Goal: Task Accomplishment & Management: Manage account settings

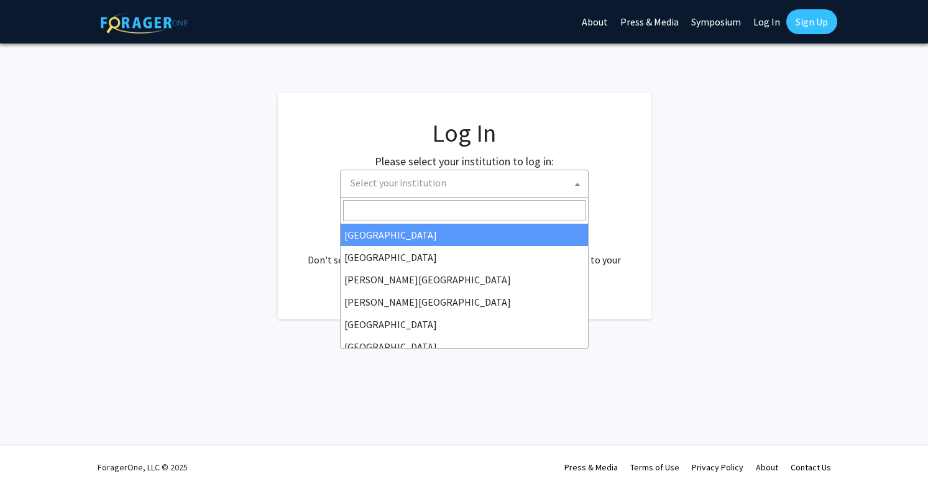
click at [418, 183] on span "Select your institution" at bounding box center [399, 183] width 96 height 12
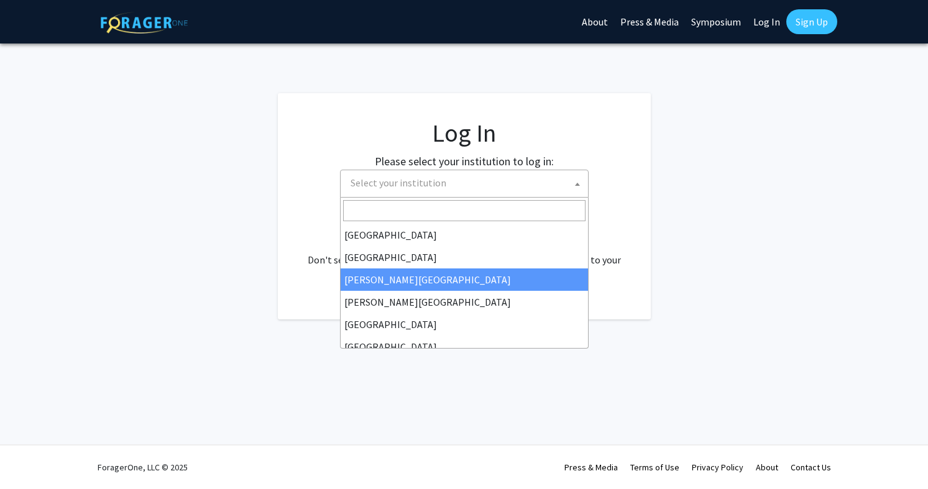
scroll to position [162, 0]
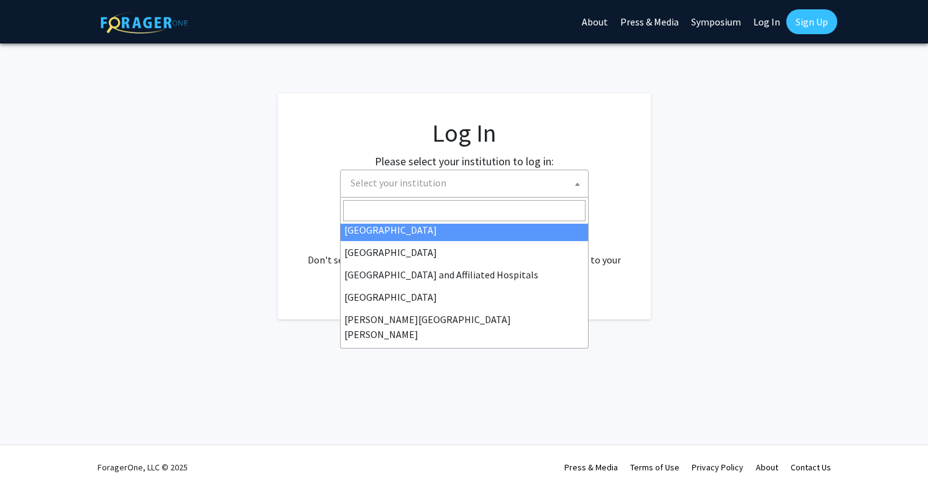
click at [403, 223] on span at bounding box center [464, 211] width 247 height 26
select select "12"
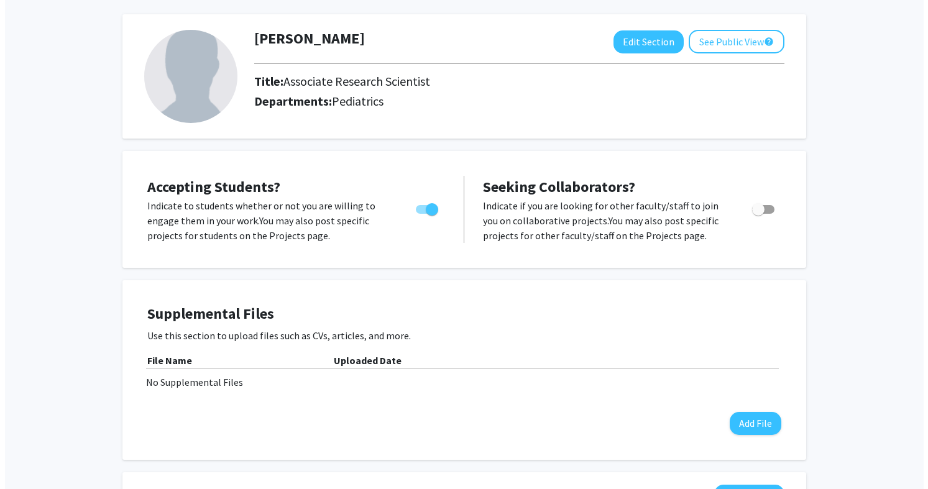
scroll to position [243, 0]
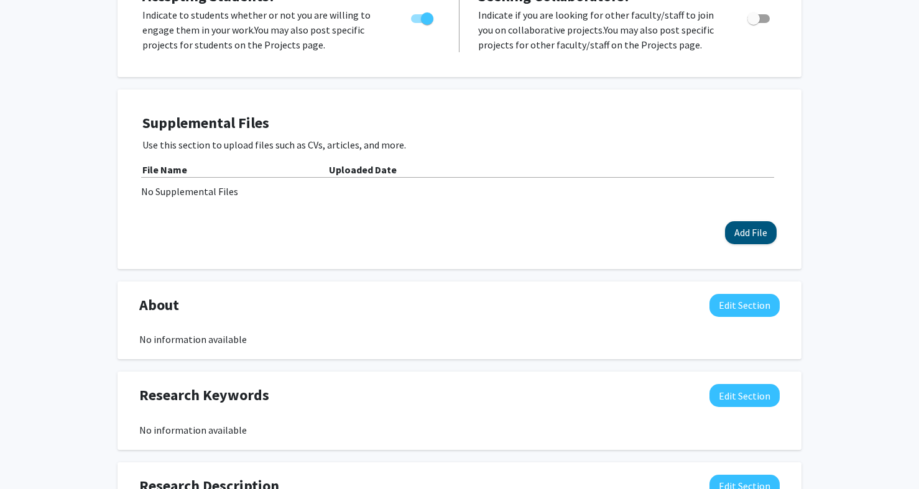
click at [745, 232] on button "Add File" at bounding box center [751, 232] width 52 height 23
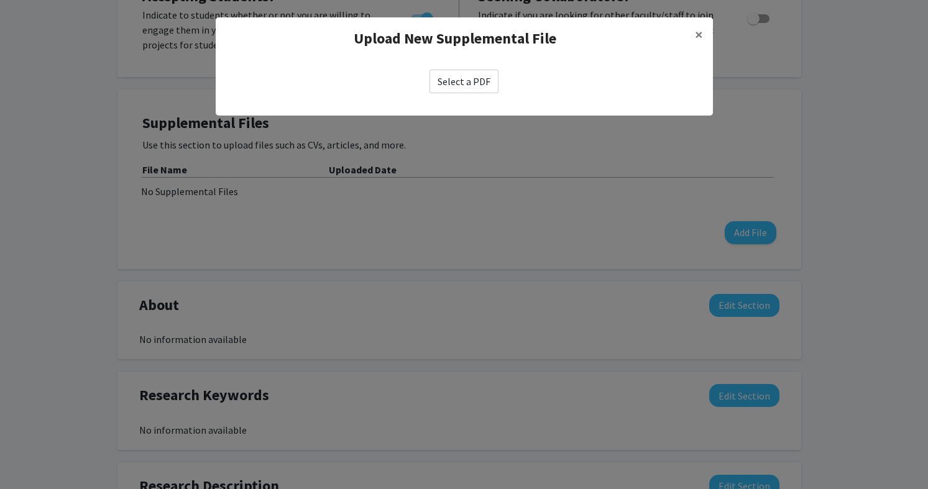
click at [483, 89] on label "Select a PDF" at bounding box center [463, 82] width 69 height 24
click at [0, 0] on input "Select a PDF" at bounding box center [0, 0] width 0 height 0
click at [467, 85] on label "Select a PDF" at bounding box center [463, 82] width 69 height 24
click at [0, 0] on input "Select a PDF" at bounding box center [0, 0] width 0 height 0
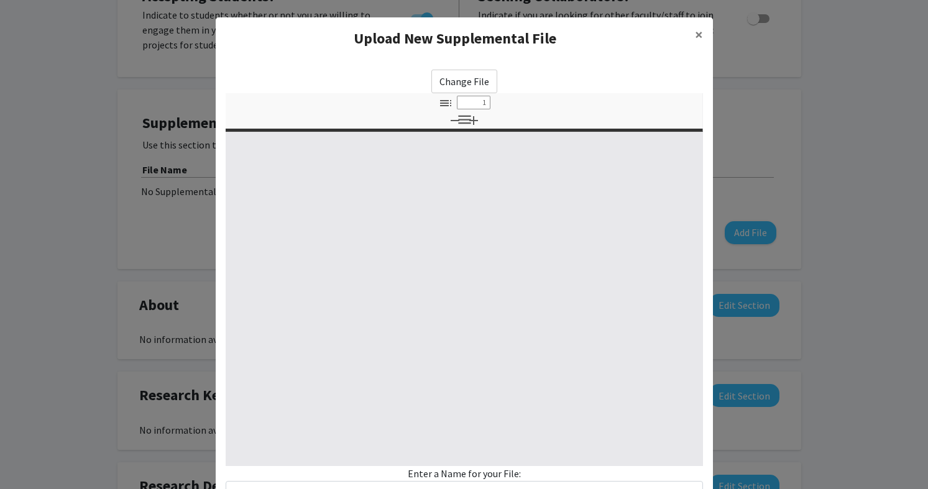
select select "custom"
type input "0"
select select "custom"
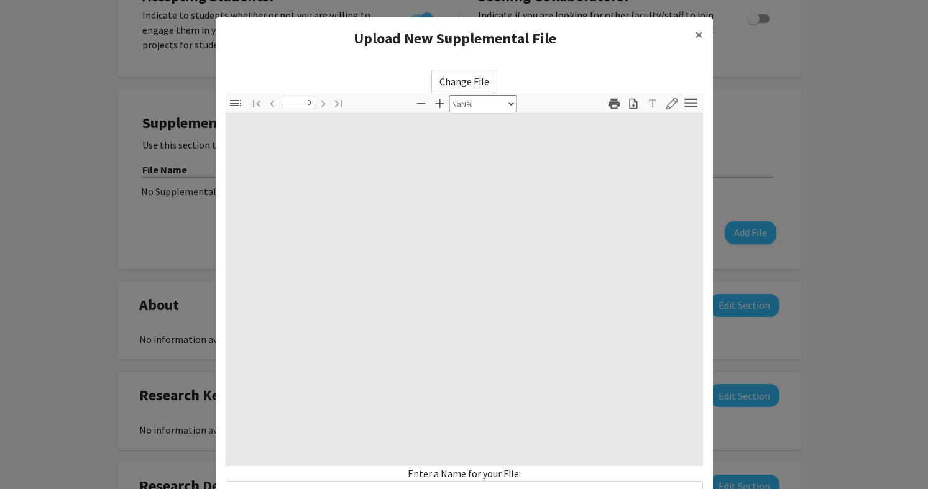
scroll to position [89, 0]
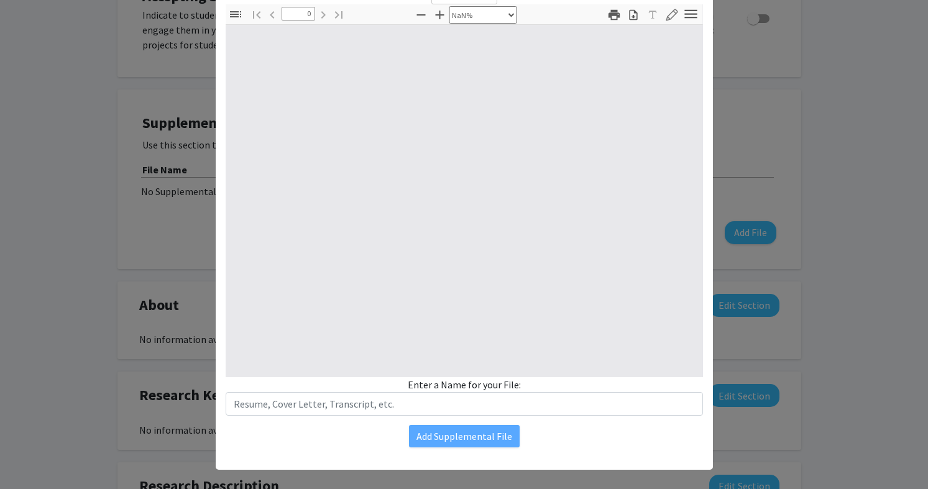
type input "1"
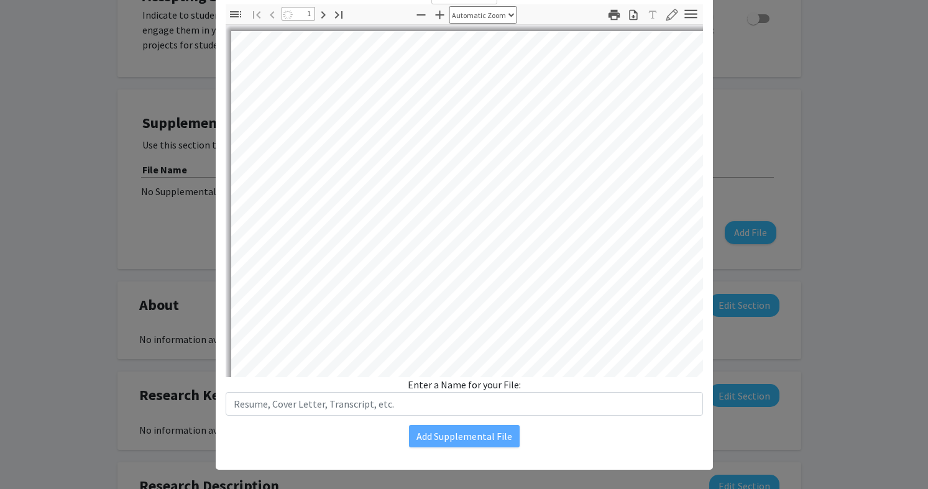
select select "auto"
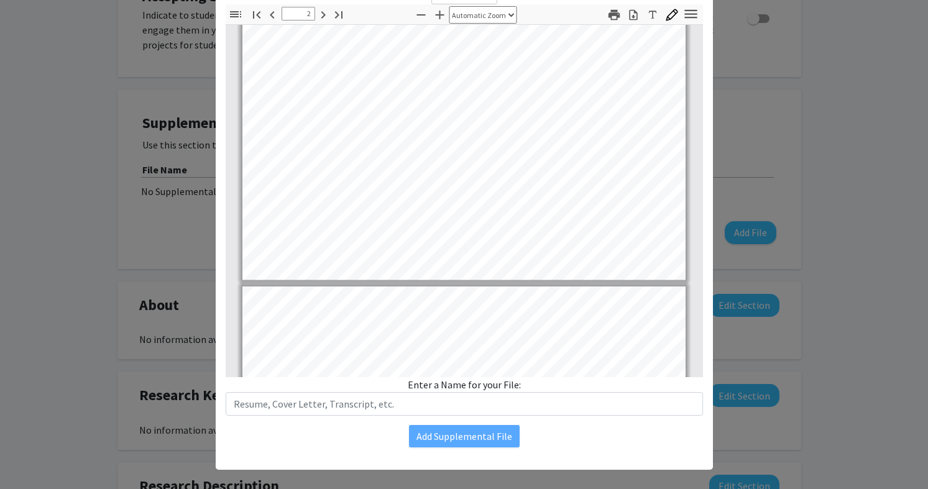
type input "3"
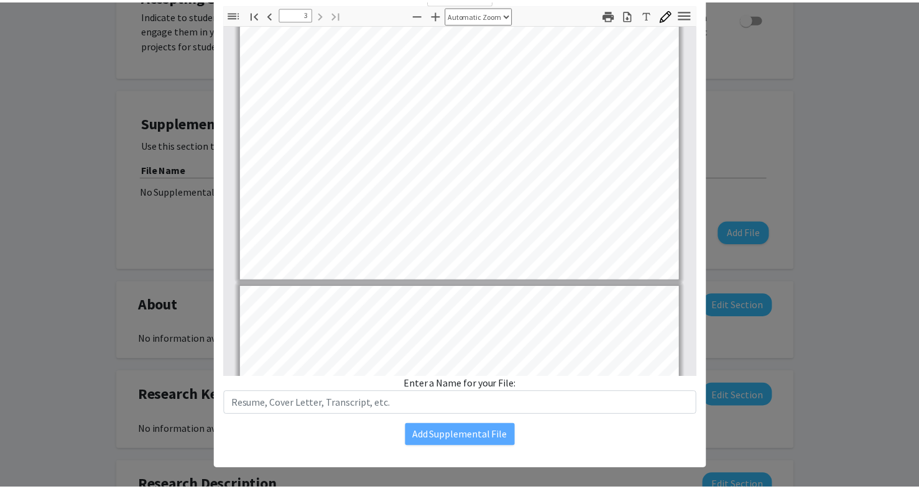
scroll to position [1393, 0]
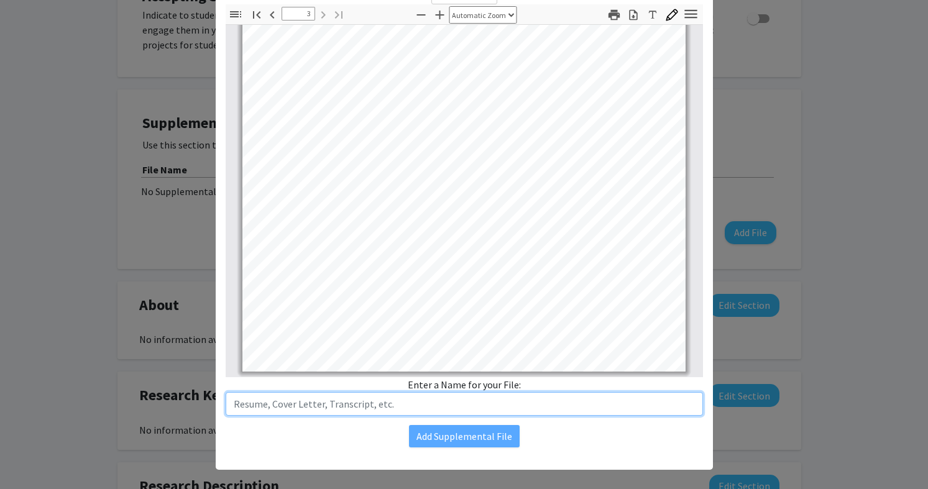
click at [375, 408] on input "text" at bounding box center [464, 404] width 477 height 24
type input "Biosketch"
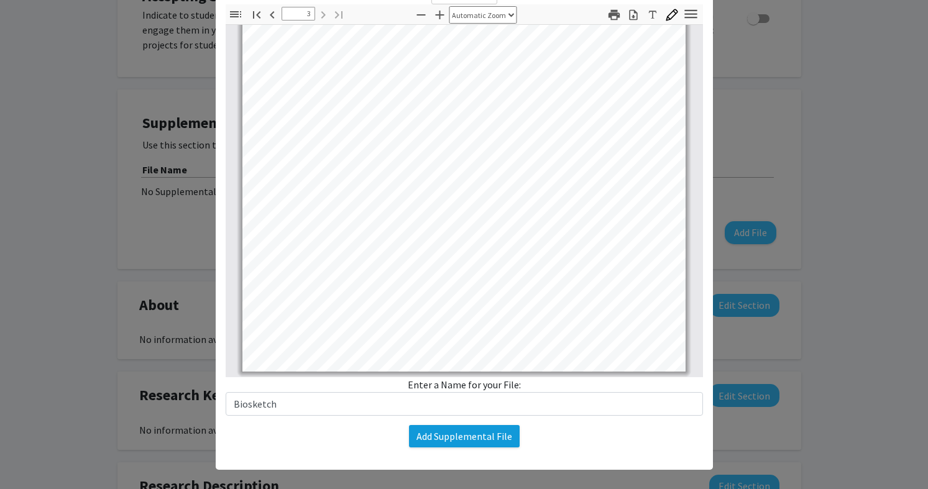
click at [476, 436] on button "Add Supplemental File" at bounding box center [464, 436] width 111 height 22
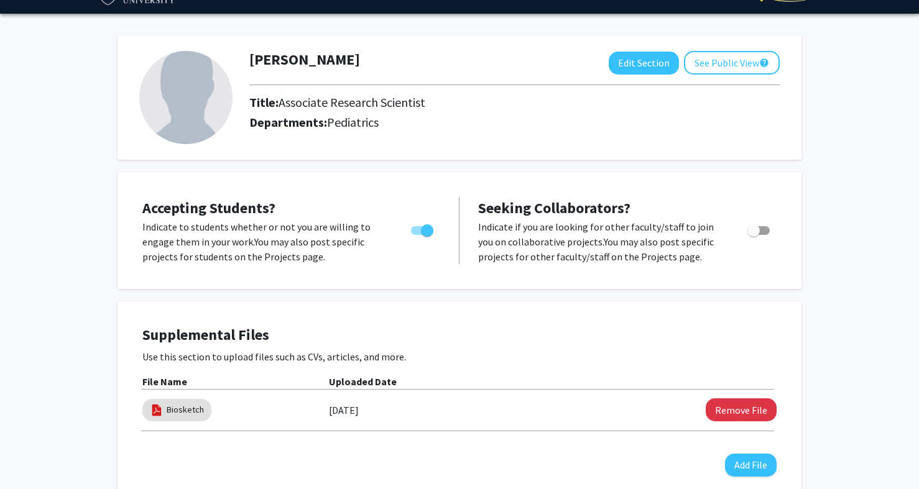
scroll to position [282, 0]
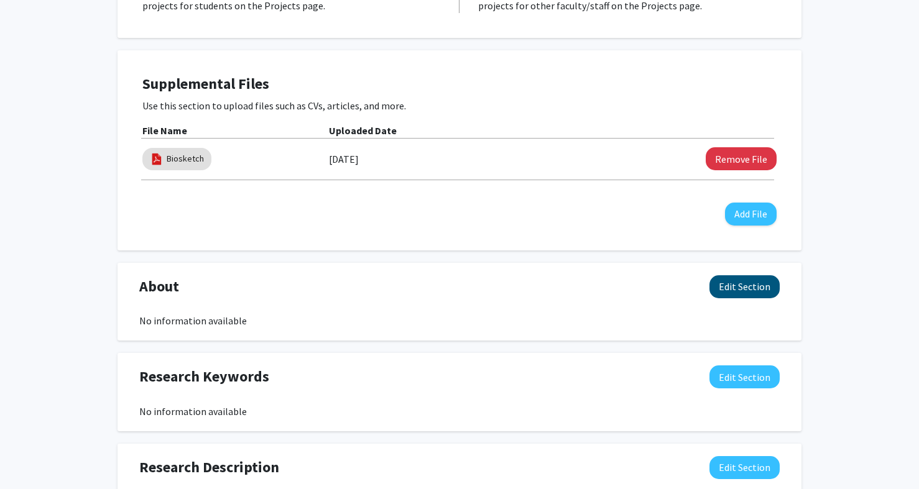
click at [740, 294] on button "Edit Section" at bounding box center [744, 286] width 70 height 23
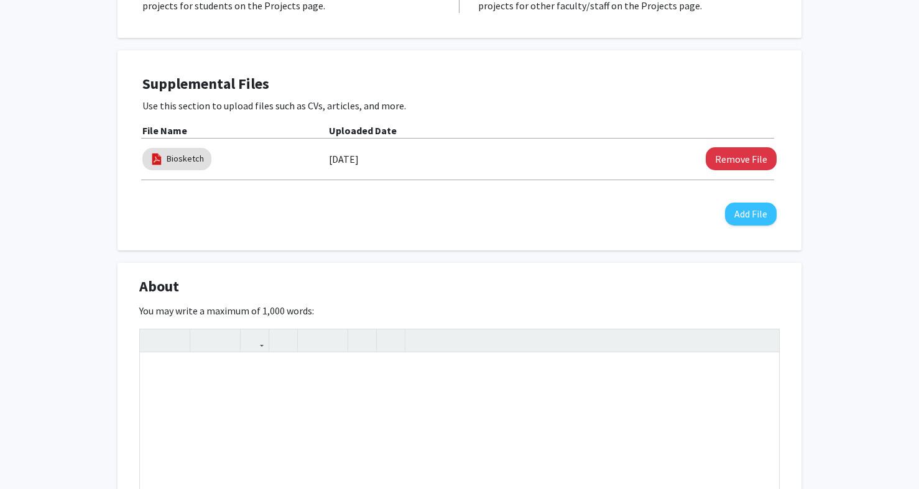
click at [595, 308] on div "You may write a maximum of 1,000 words: Insert link Remove link Word Count: 0 w…" at bounding box center [459, 434] width 640 height 262
click at [68, 319] on div "Ryan Slack Edit Section See Public View help Title: Associate Research Scientis…" at bounding box center [459, 389] width 919 height 1252
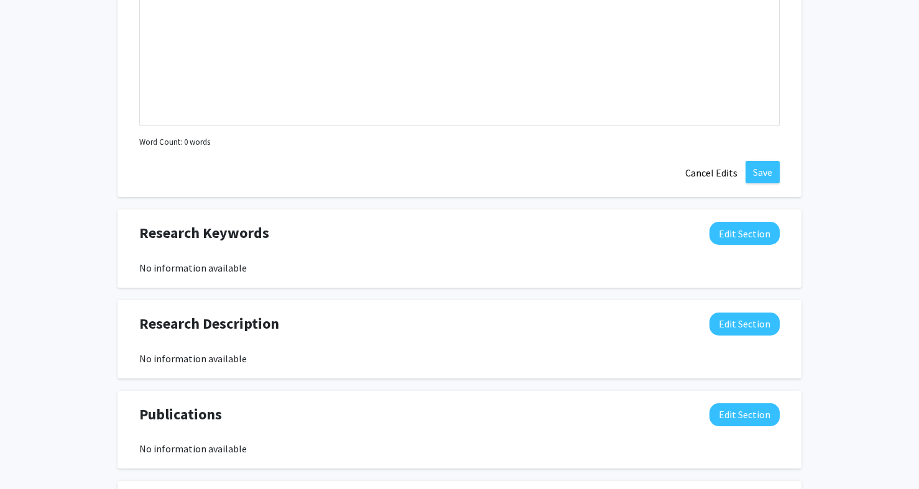
scroll to position [694, 0]
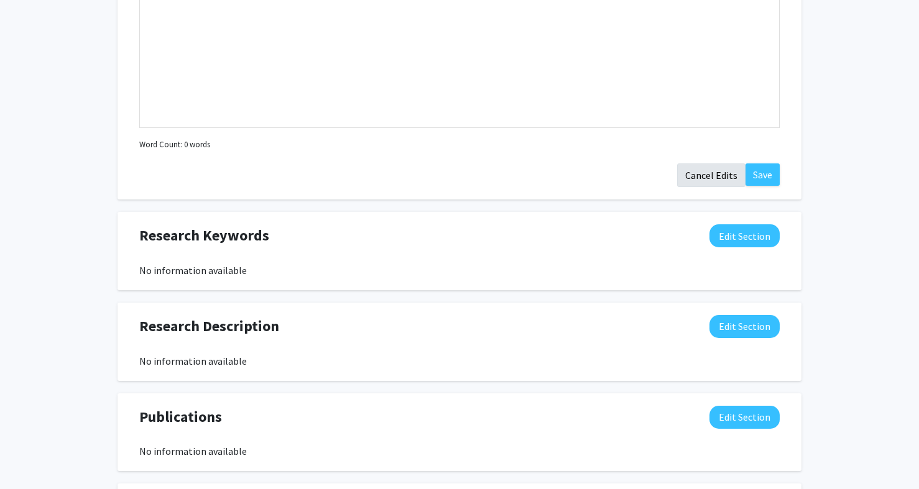
click at [706, 185] on button "Cancel Edits" at bounding box center [711, 175] width 68 height 24
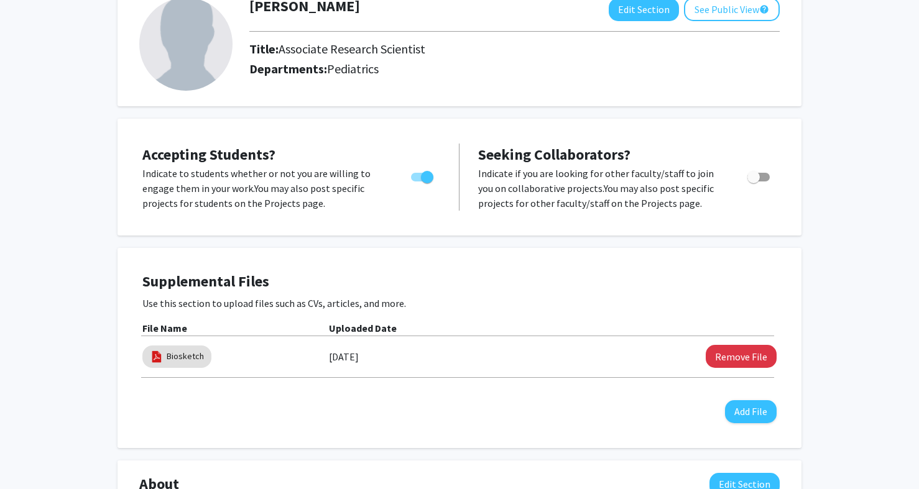
scroll to position [0, 0]
